Goal: Task Accomplishment & Management: Complete application form

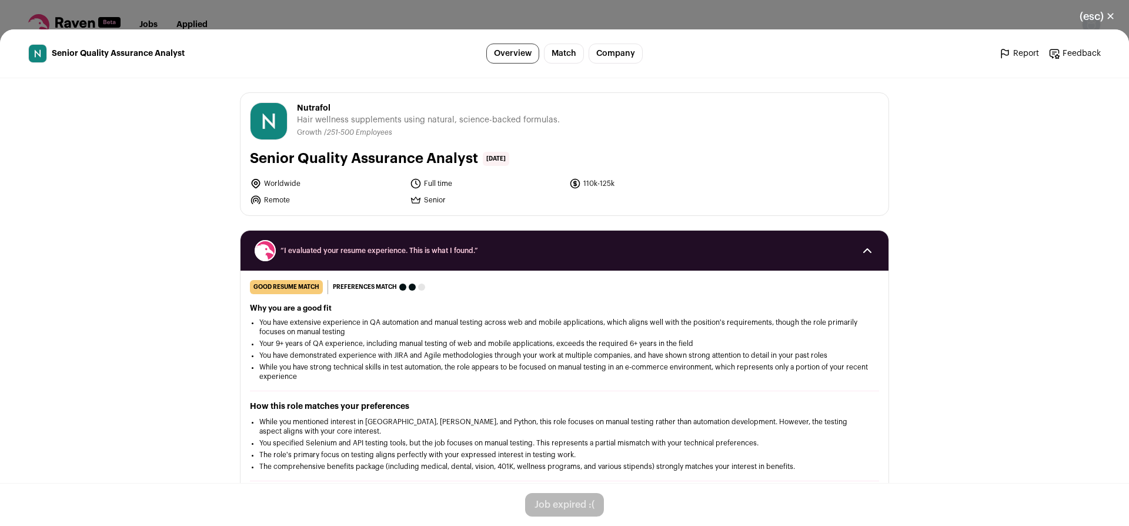
click at [309, 107] on span "Nutrafol" at bounding box center [428, 108] width 263 height 12
drag, startPoint x: 337, startPoint y: 11, endPoint x: 341, endPoint y: 16, distance: 7.2
click at [337, 11] on div "(esc) ✕ Senior Quality Assurance Analyst Overview Match Company Report Feedback…" at bounding box center [564, 263] width 1129 height 526
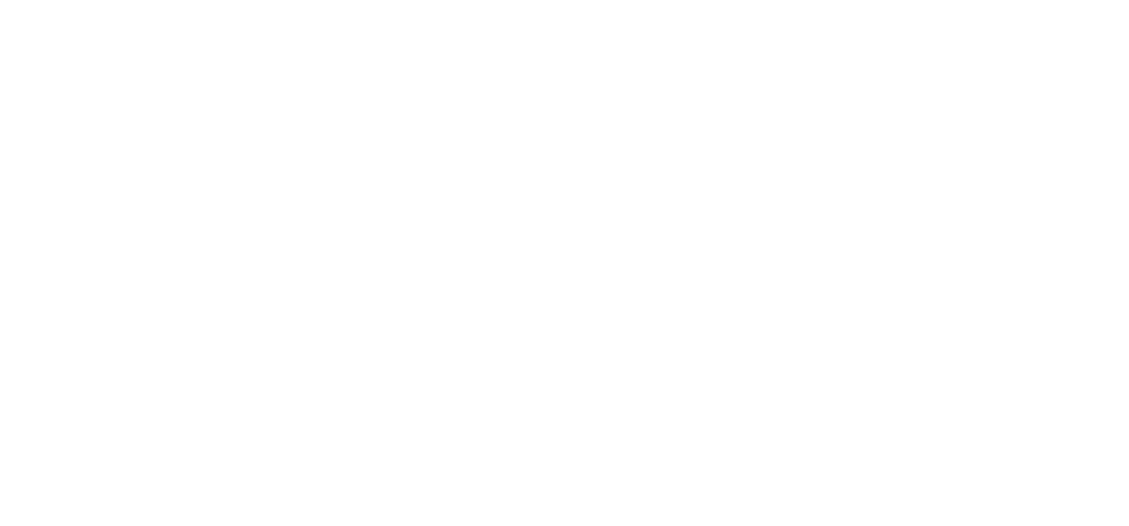
scroll to position [60, 0]
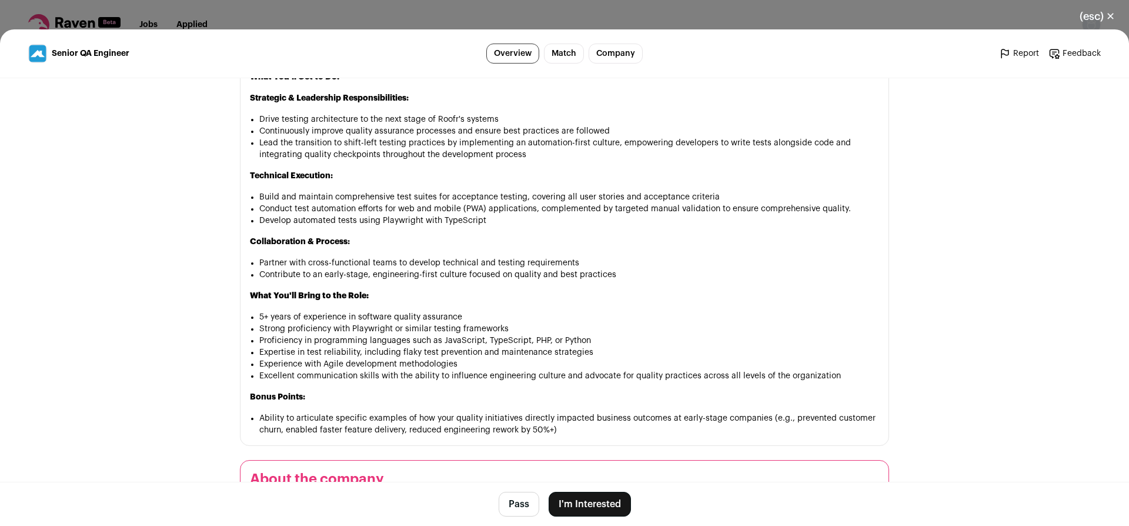
scroll to position [779, 0]
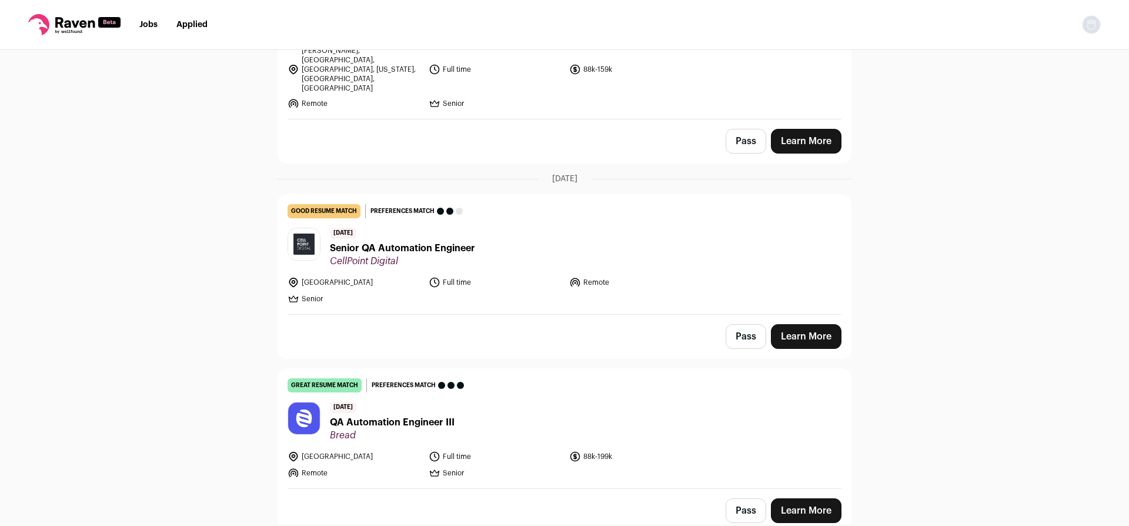
scroll to position [540, 0]
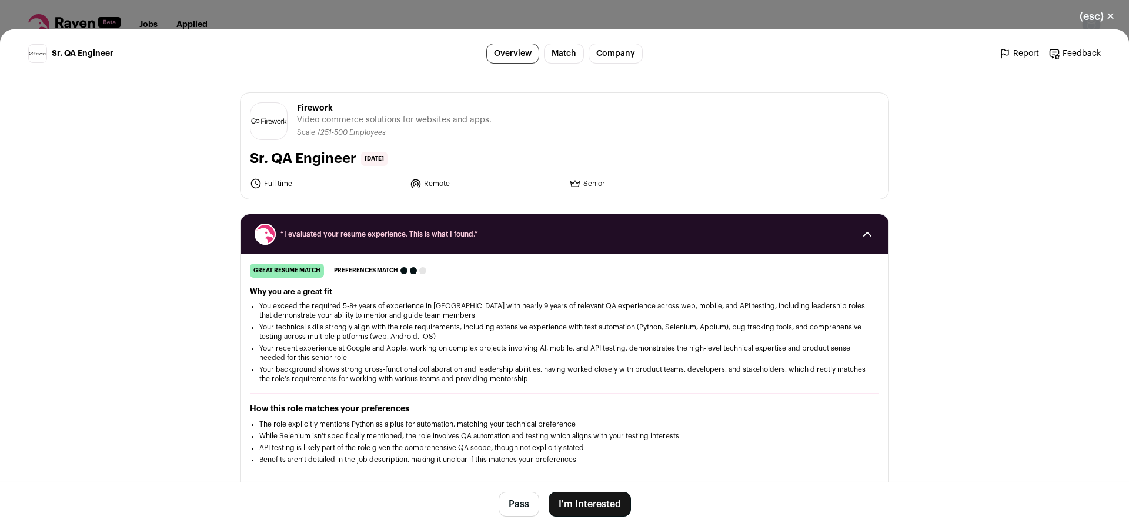
click at [580, 503] on button "I'm Interested" at bounding box center [589, 503] width 82 height 25
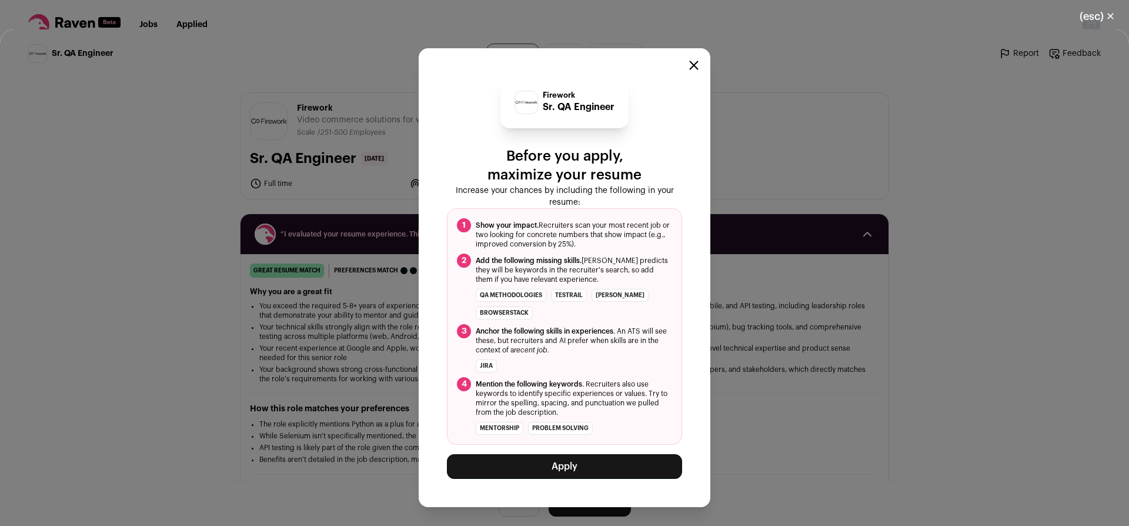
click at [583, 470] on button "Apply" at bounding box center [564, 466] width 235 height 25
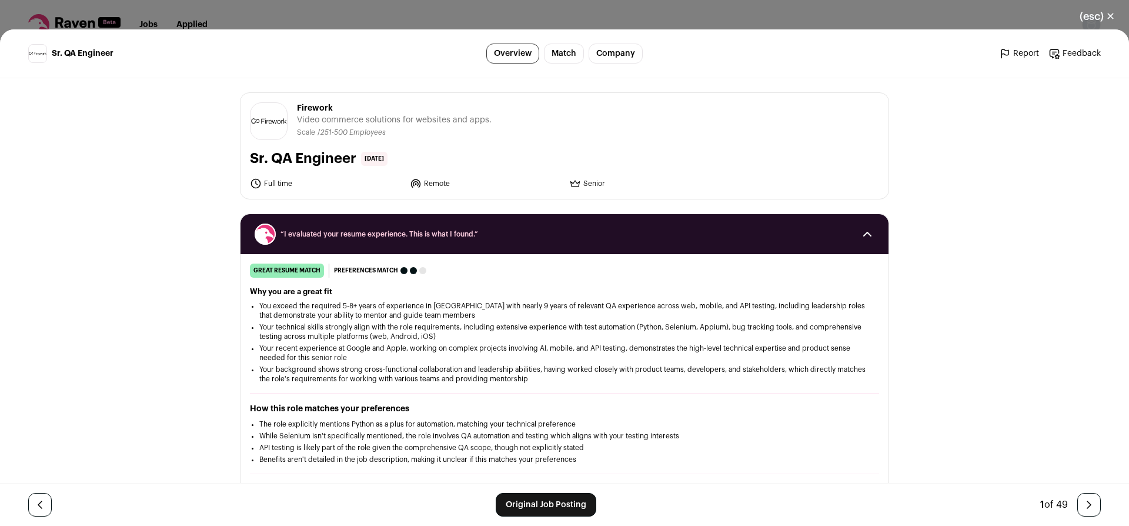
click at [532, 500] on link "Original Job Posting" at bounding box center [546, 505] width 101 height 24
